Goal: Information Seeking & Learning: Learn about a topic

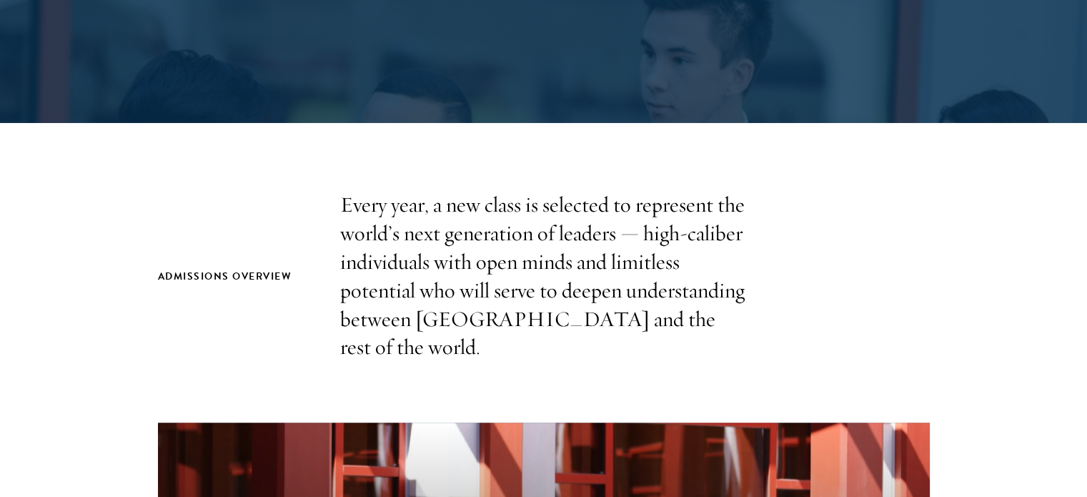
scroll to position [322, 0]
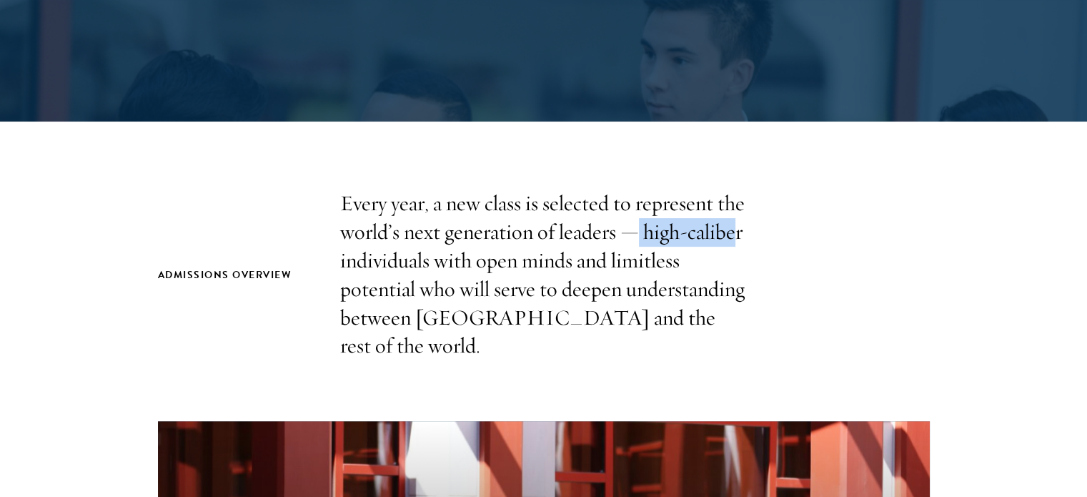
drag, startPoint x: 638, startPoint y: 231, endPoint x: 732, endPoint y: 239, distance: 94.7
click at [732, 239] on p "Every year, a new class is selected to represent the world’s next generation of…" at bounding box center [543, 274] width 407 height 171
click at [620, 229] on p "Every year, a new class is selected to represent the world’s next generation of…" at bounding box center [543, 274] width 407 height 171
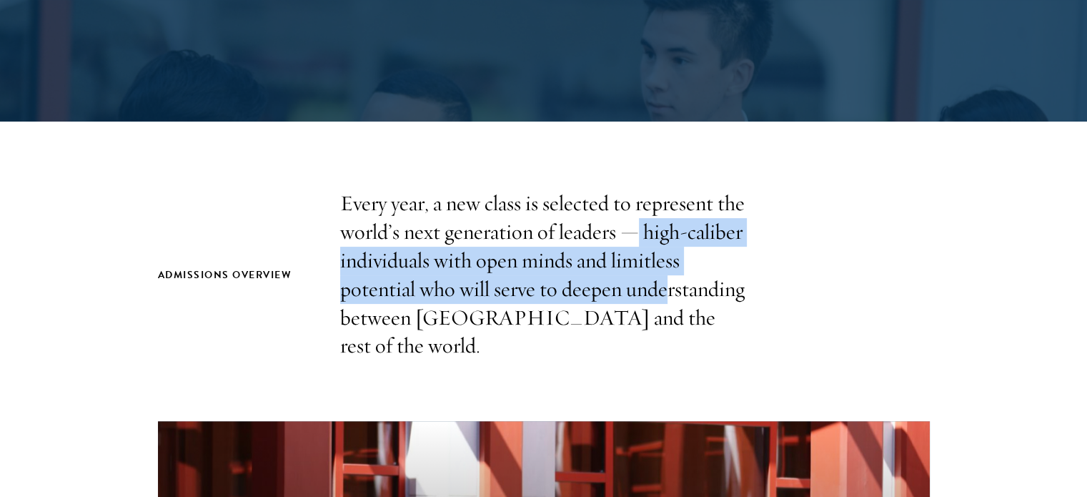
drag, startPoint x: 640, startPoint y: 239, endPoint x: 663, endPoint y: 300, distance: 65.6
click at [663, 300] on p "Every year, a new class is selected to represent the world’s next generation of…" at bounding box center [543, 274] width 407 height 171
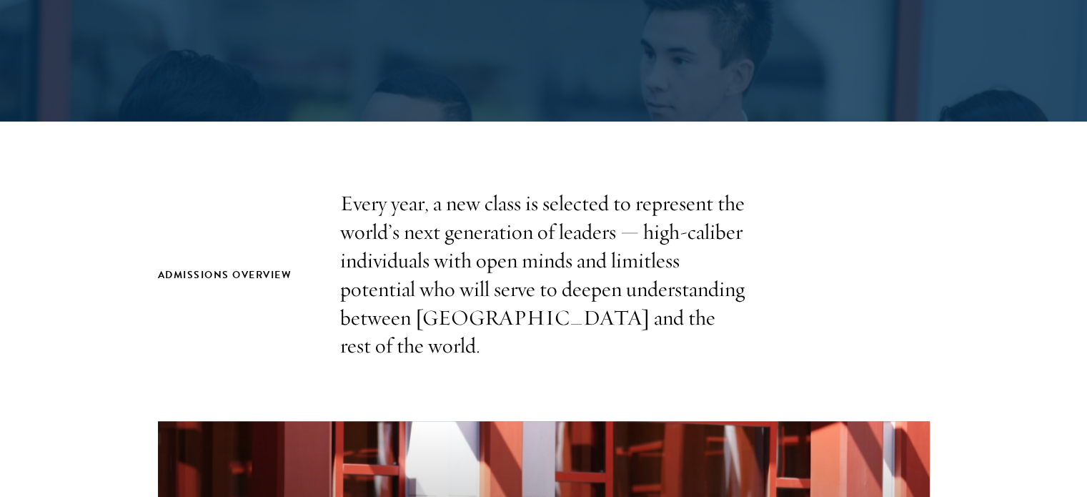
click at [709, 315] on p "Every year, a new class is selected to represent the world’s next generation of…" at bounding box center [543, 274] width 407 height 171
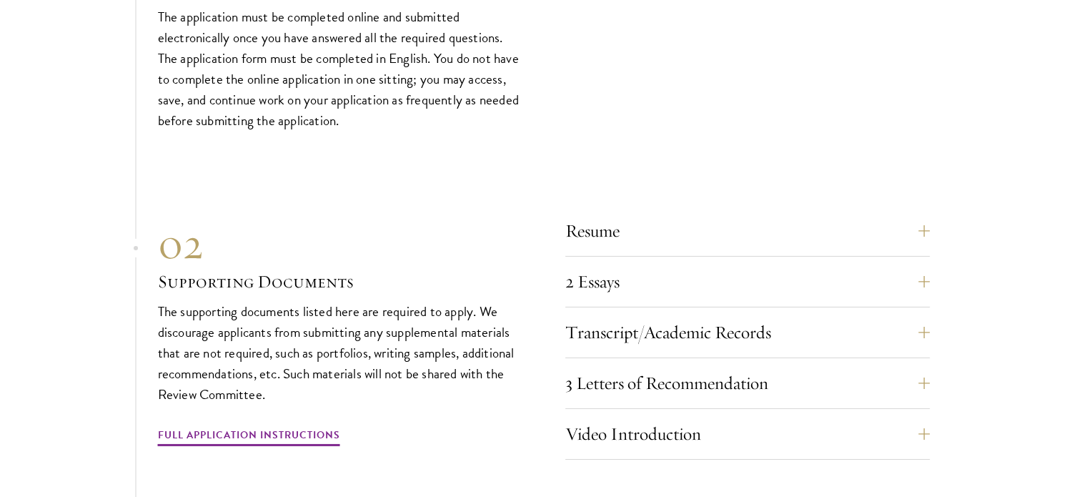
scroll to position [4609, 0]
click at [663, 228] on button "Resume" at bounding box center [758, 231] width 365 height 34
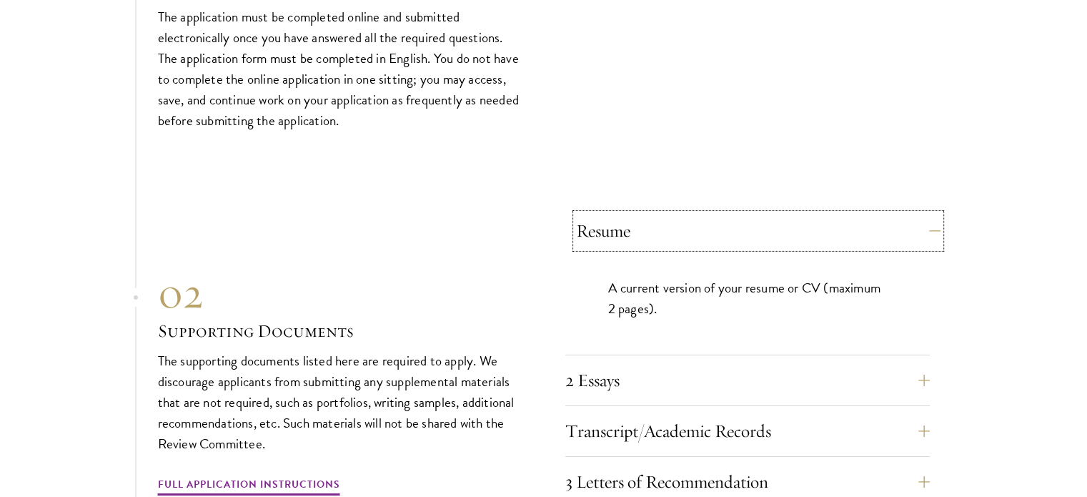
click at [663, 228] on button "Resume" at bounding box center [758, 231] width 365 height 34
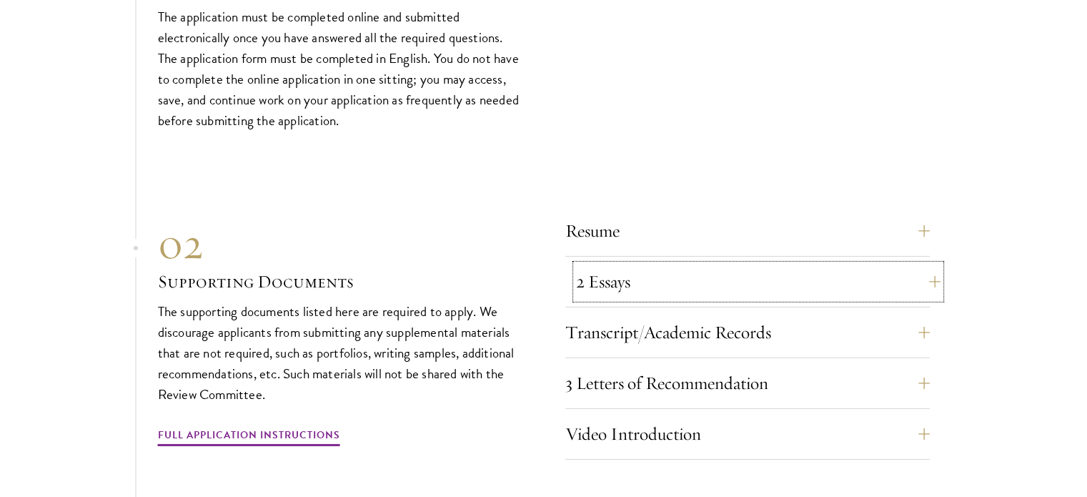
click at [628, 280] on button "2 Essays" at bounding box center [758, 281] width 365 height 34
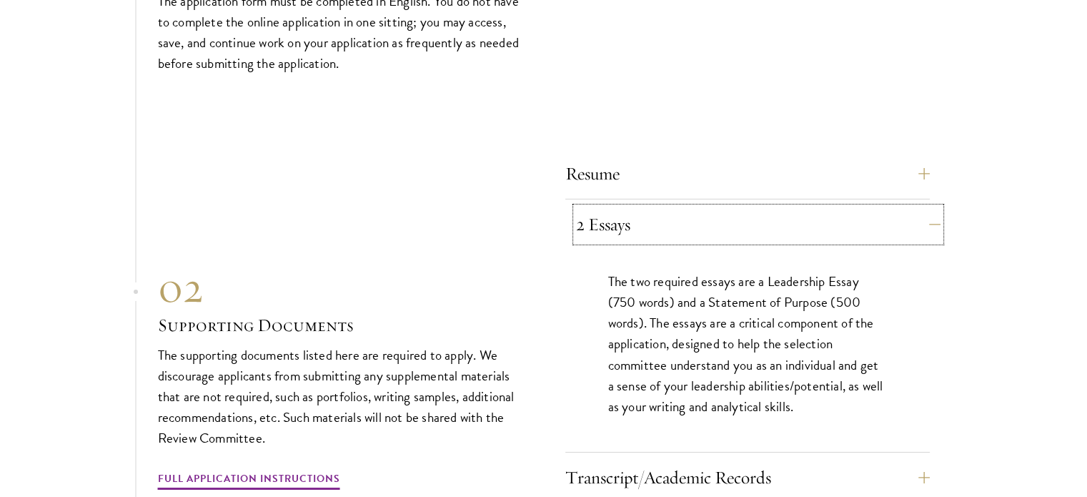
scroll to position [4666, 0]
click at [636, 219] on button "2 Essays" at bounding box center [758, 224] width 365 height 34
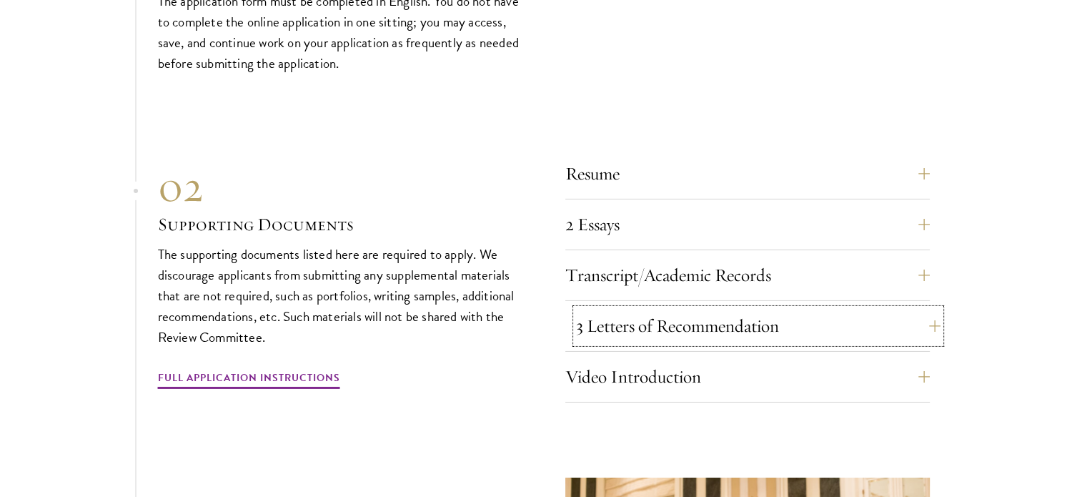
click at [629, 309] on button "3 Letters of Recommendation" at bounding box center [758, 326] width 365 height 34
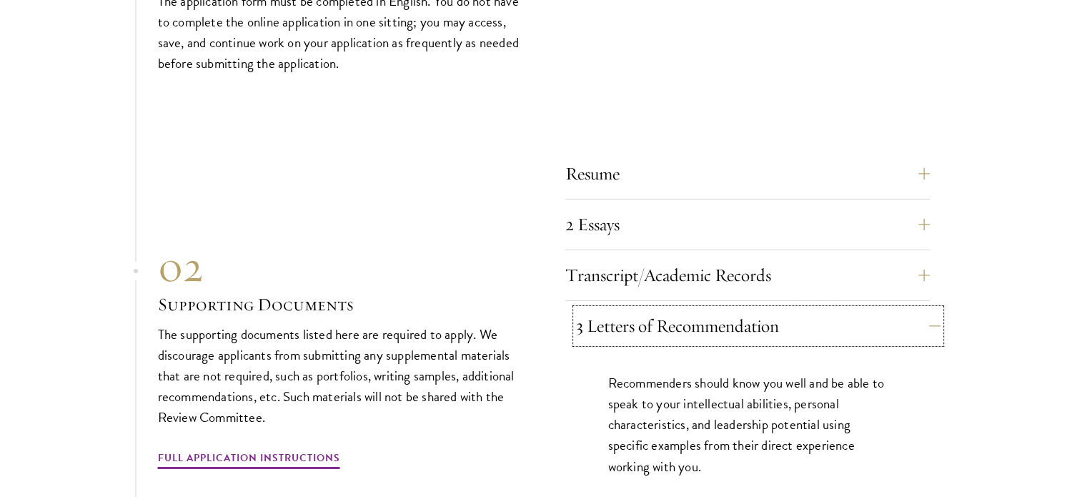
click at [629, 309] on button "3 Letters of Recommendation" at bounding box center [758, 326] width 365 height 34
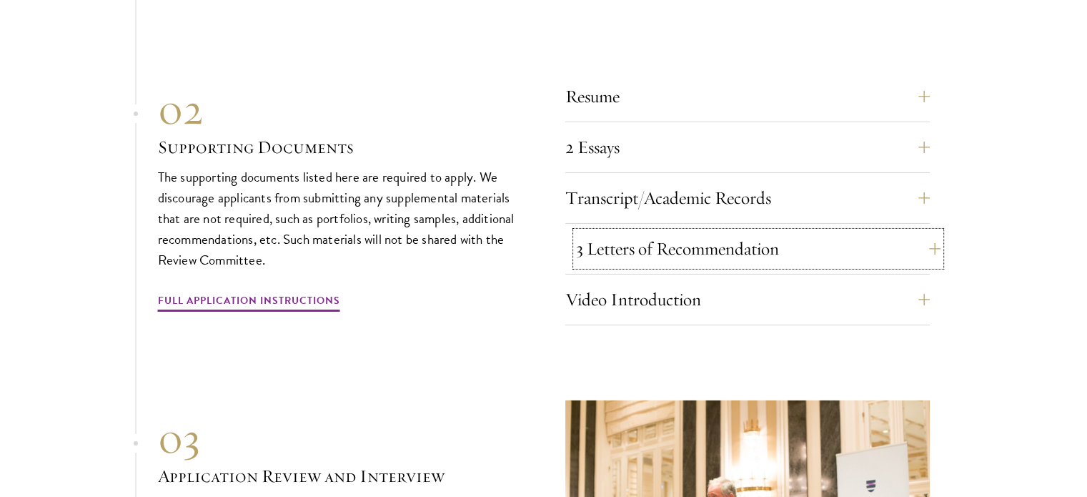
scroll to position [4744, 0]
click at [622, 292] on button "Video Introduction" at bounding box center [758, 299] width 365 height 34
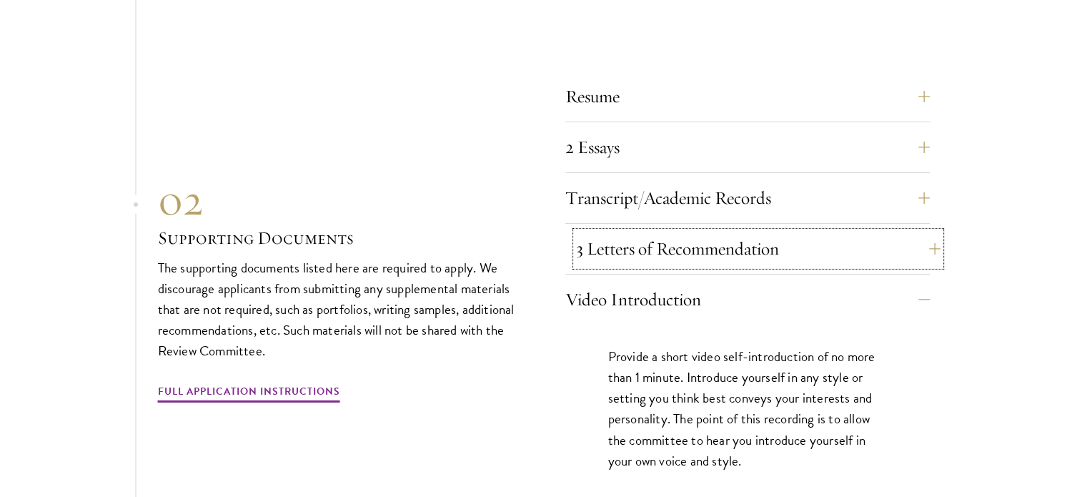
click at [641, 251] on button "3 Letters of Recommendation" at bounding box center [758, 249] width 365 height 34
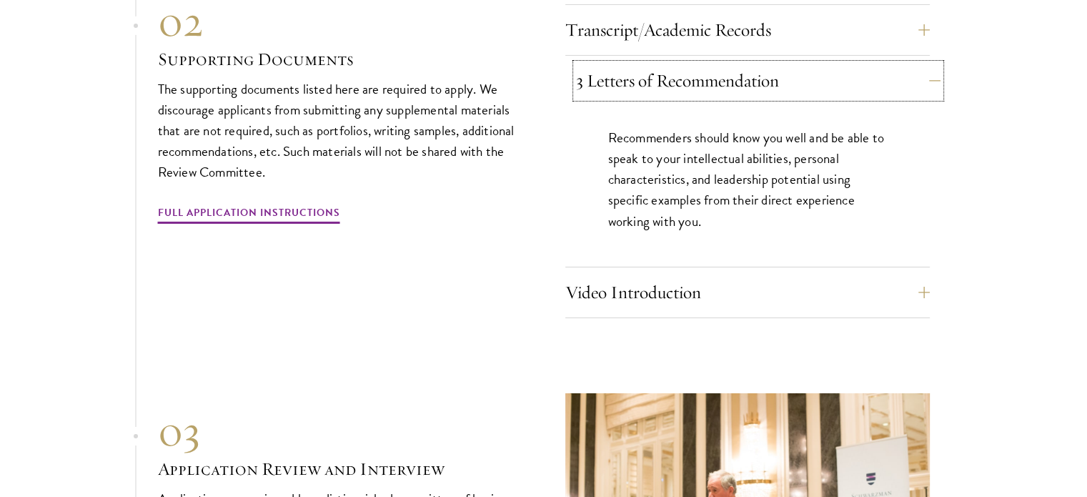
scroll to position [4912, 0]
click at [674, 81] on button "3 Letters of Recommendation" at bounding box center [758, 80] width 365 height 34
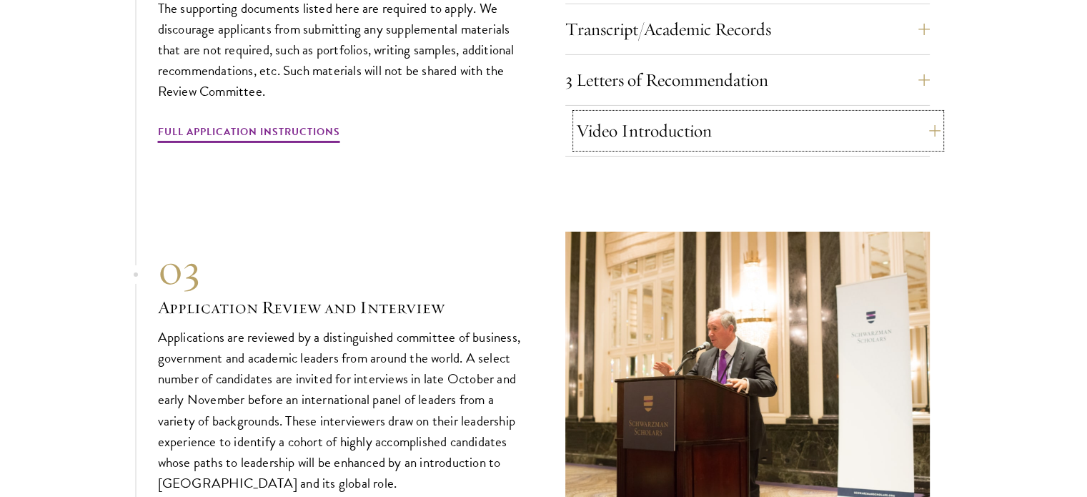
click at [650, 114] on button "Video Introduction" at bounding box center [758, 131] width 365 height 34
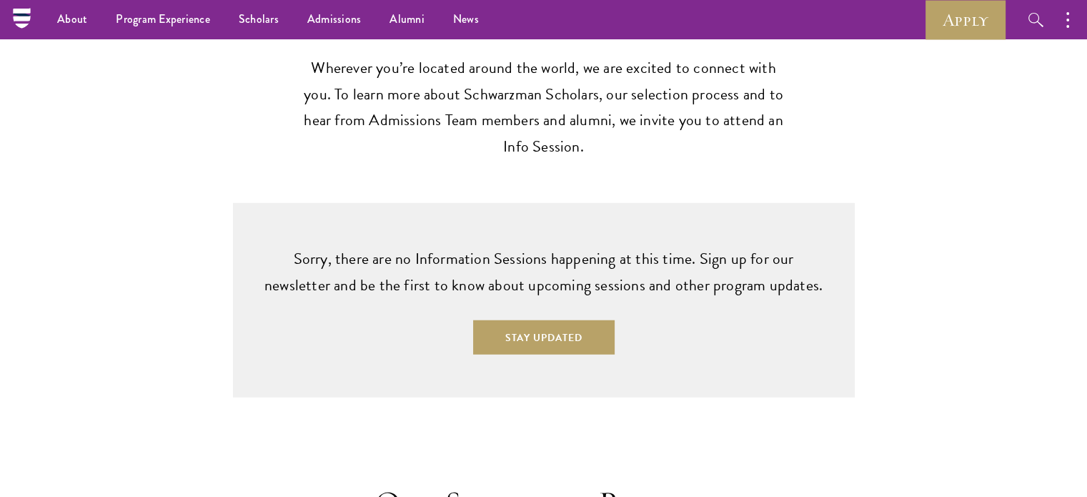
scroll to position [3767, 0]
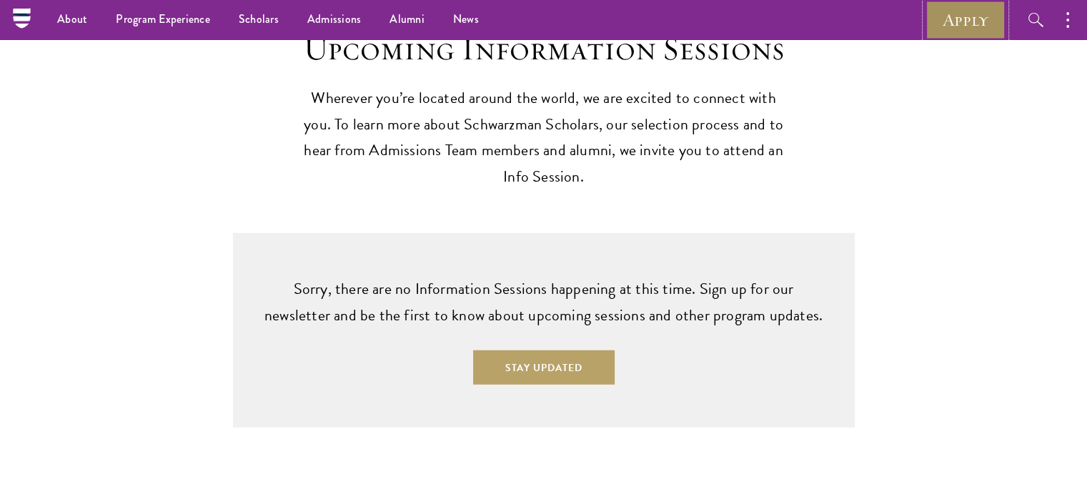
click at [965, 34] on link "Apply" at bounding box center [966, 19] width 80 height 39
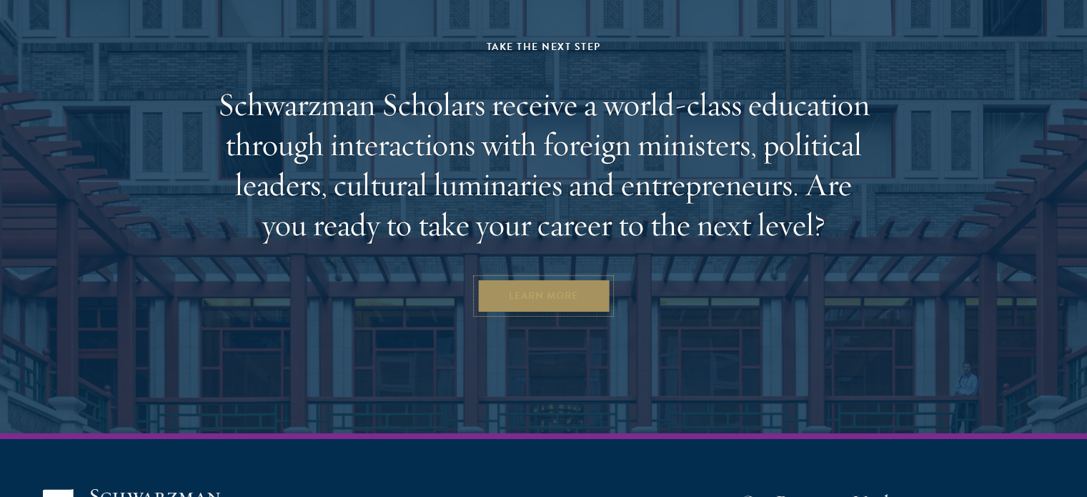
scroll to position [5017, 0]
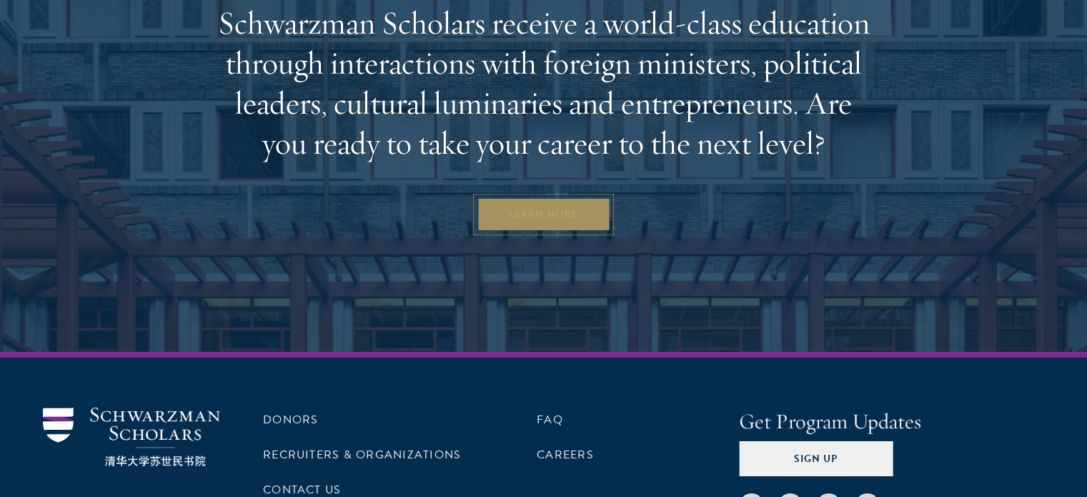
click at [543, 197] on link "Learn More" at bounding box center [544, 214] width 134 height 34
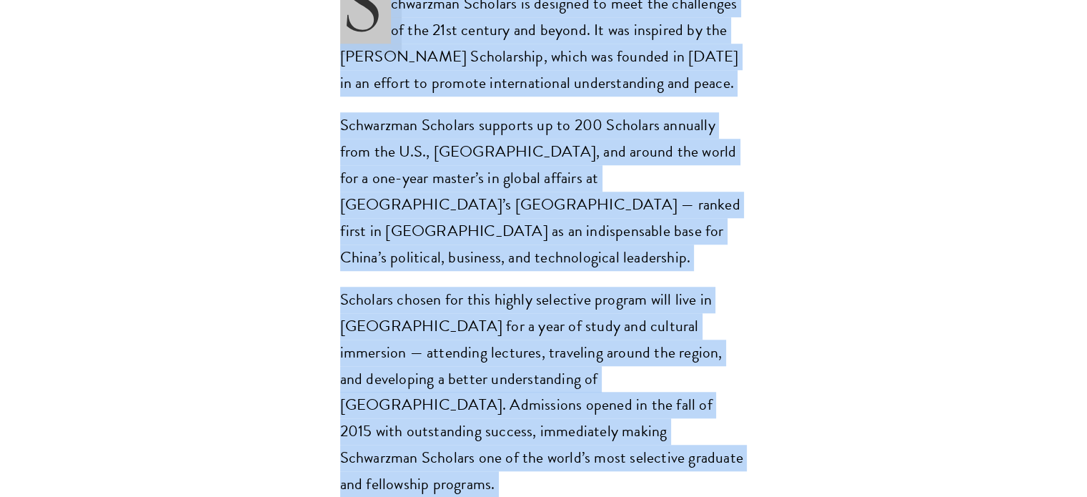
scroll to position [1154, 0]
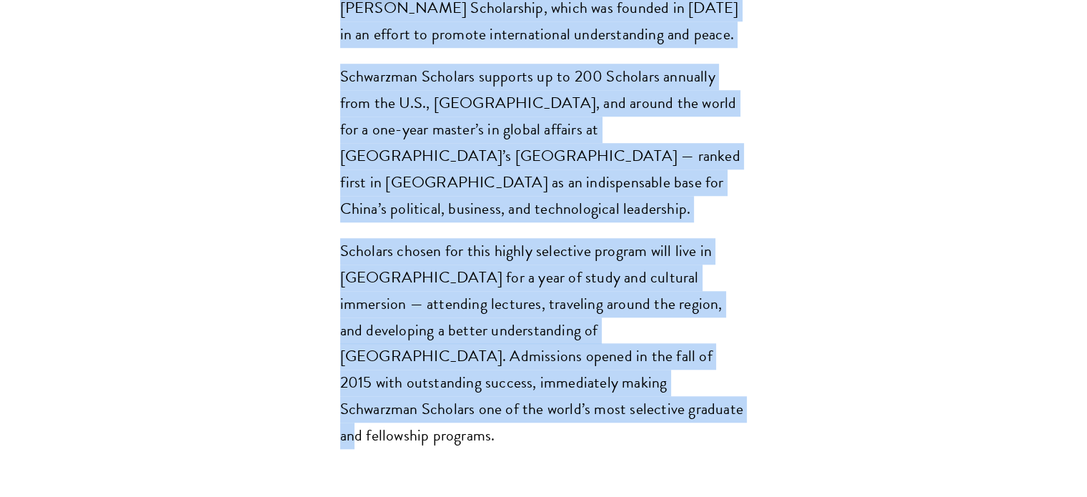
drag, startPoint x: 309, startPoint y: 237, endPoint x: 606, endPoint y: 345, distance: 316.6
copy main "Redefining global leadership for the 21 st century. Opportunity in China Gain f…"
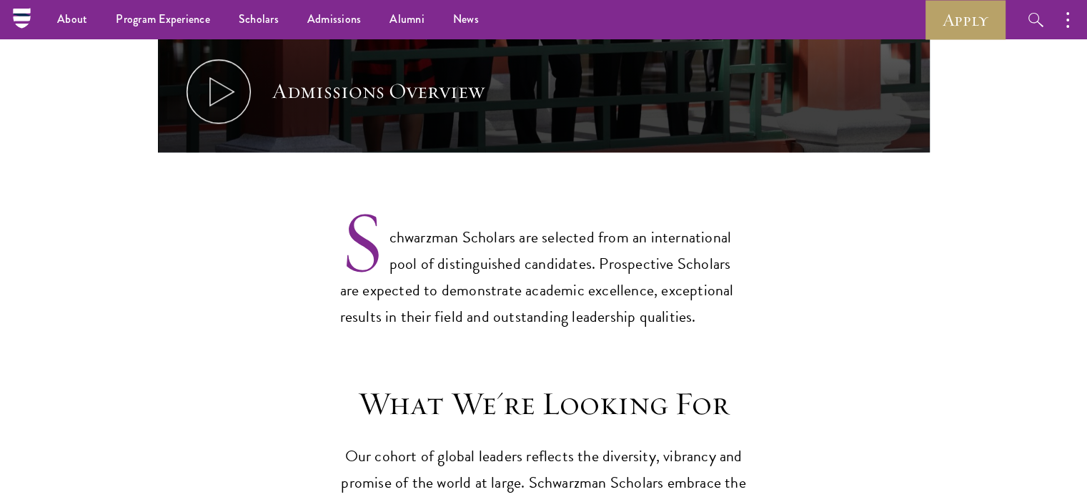
scroll to position [966, 0]
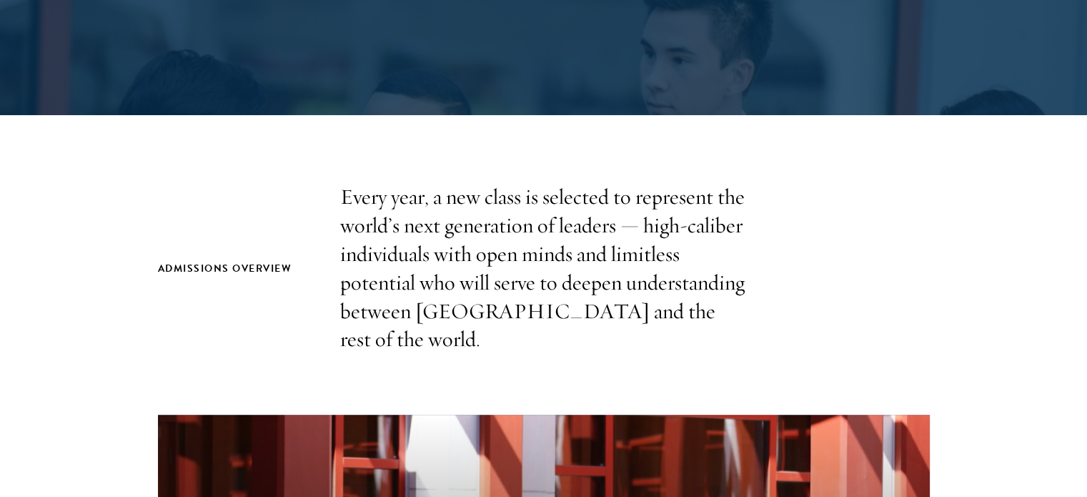
scroll to position [366, 0]
